Goal: Task Accomplishment & Management: Manage account settings

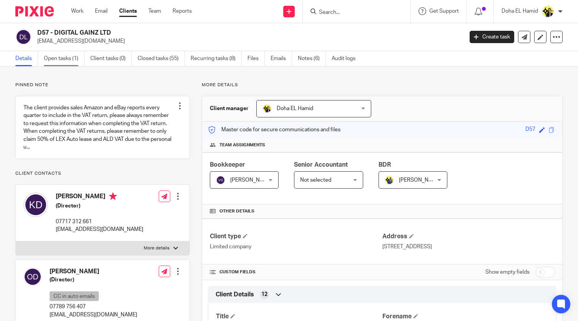
click at [56, 58] on link "Open tasks (1)" at bounding box center [64, 58] width 41 height 15
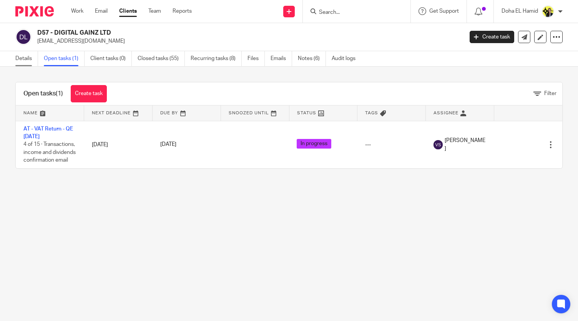
click at [20, 53] on link "Details" at bounding box center [26, 58] width 23 height 15
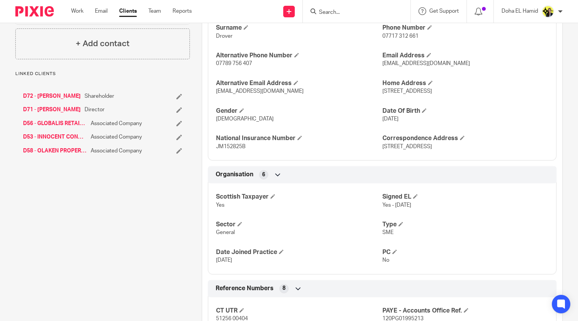
scroll to position [312, 0]
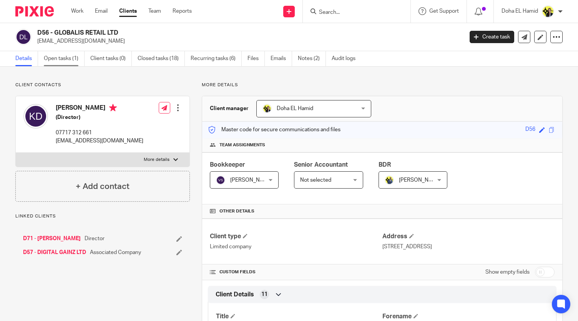
click at [66, 59] on link "Open tasks (1)" at bounding box center [64, 58] width 41 height 15
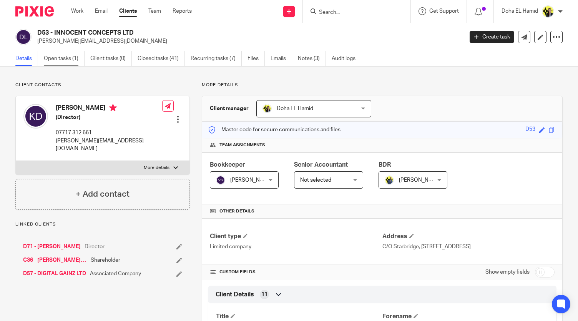
click at [58, 59] on link "Open tasks (1)" at bounding box center [64, 58] width 41 height 15
